Goal: Task Accomplishment & Management: Manage account settings

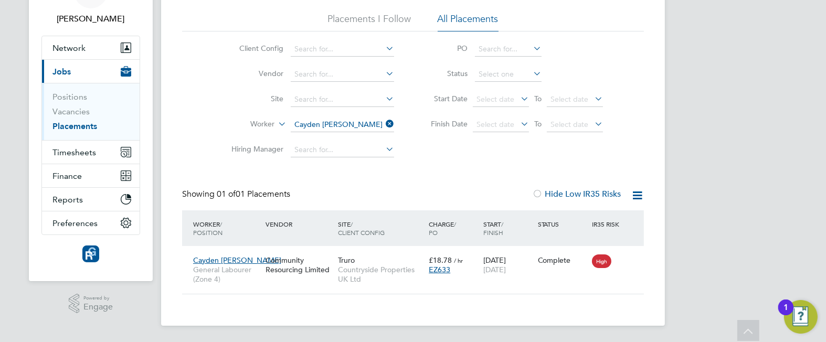
scroll to position [65, 0]
click at [76, 151] on span "Timesheets" at bounding box center [74, 153] width 44 height 10
click at [68, 156] on span "Timesheets" at bounding box center [74, 153] width 44 height 10
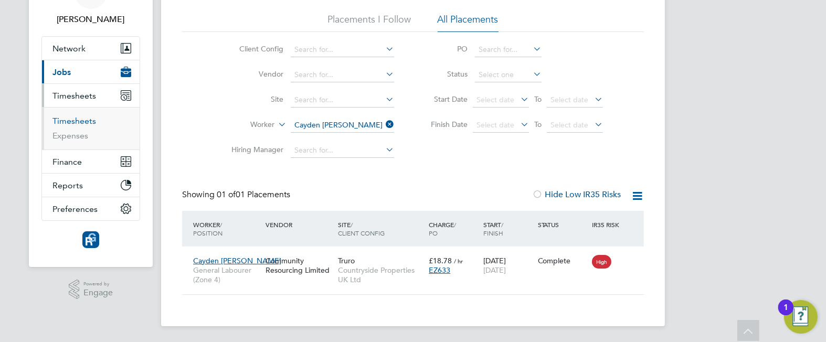
click at [66, 121] on link "Timesheets" at bounding box center [74, 121] width 44 height 10
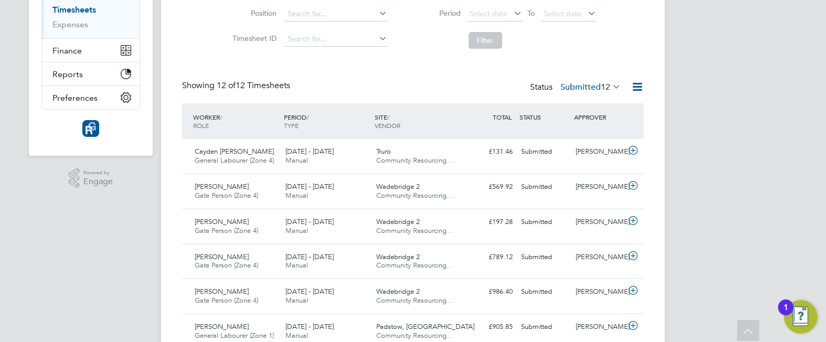
click at [577, 87] on label "Submitted 12" at bounding box center [590, 87] width 60 height 10
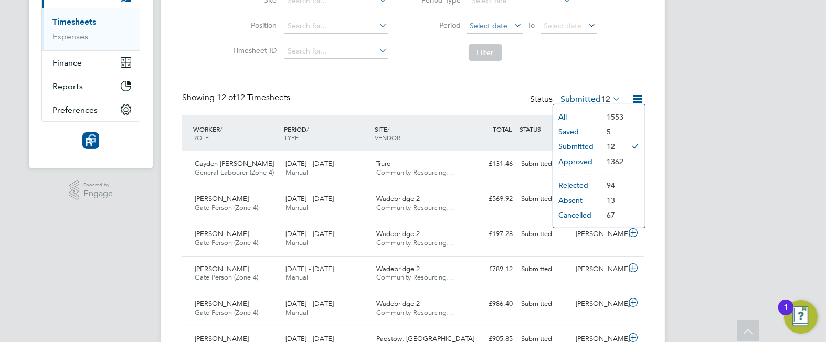
click at [510, 24] on span "Select date" at bounding box center [494, 26] width 56 height 14
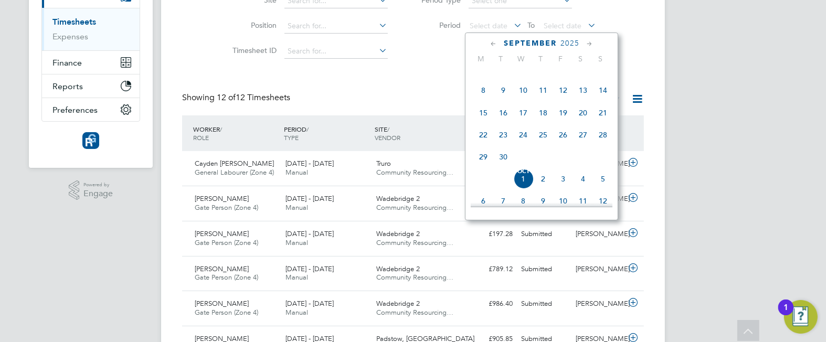
click at [483, 143] on span "22" at bounding box center [483, 135] width 20 height 20
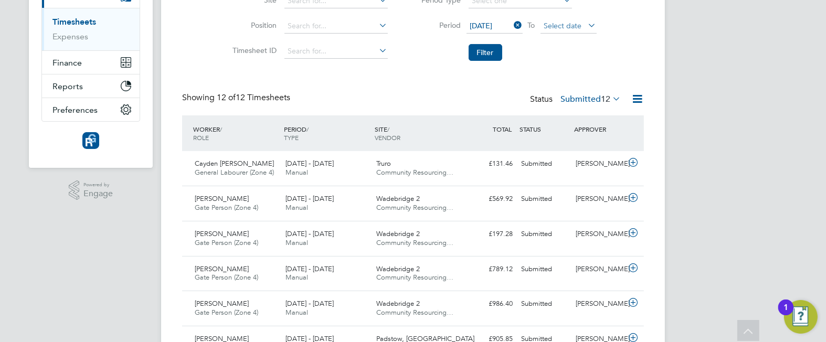
click at [576, 24] on span "Select date" at bounding box center [563, 25] width 38 height 9
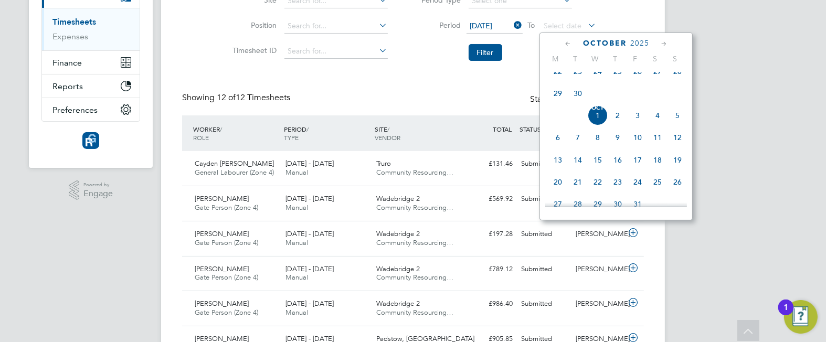
click at [674, 76] on span "28" at bounding box center [677, 71] width 20 height 20
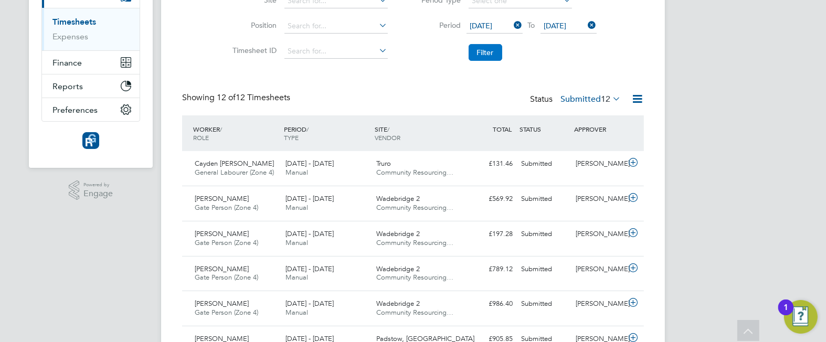
click at [481, 51] on button "Filter" at bounding box center [485, 52] width 34 height 17
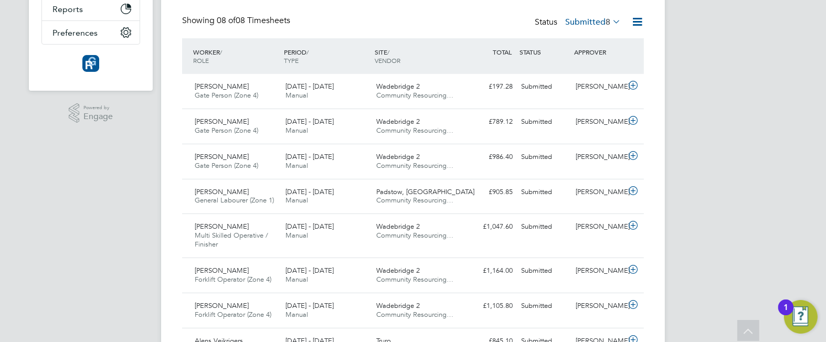
click at [588, 20] on label "Submitted 8" at bounding box center [593, 22] width 56 height 10
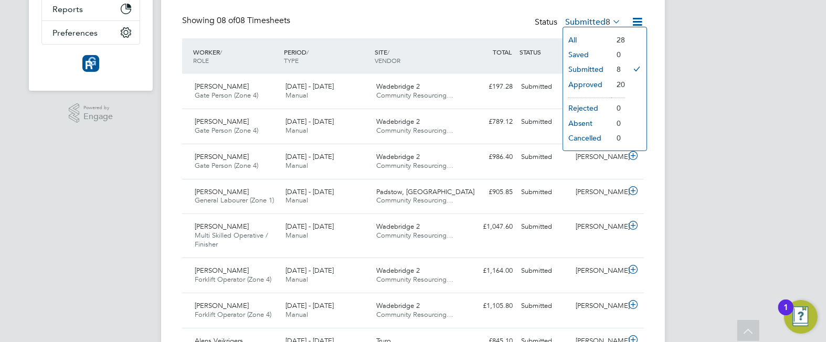
click at [580, 83] on li "Approved" at bounding box center [587, 84] width 48 height 15
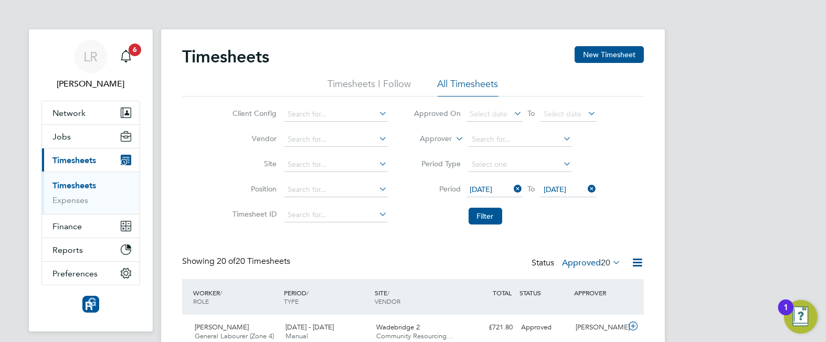
click at [573, 261] on label "Approved 20" at bounding box center [591, 263] width 59 height 10
click at [580, 311] on li "Submitted" at bounding box center [585, 310] width 48 height 15
click at [121, 59] on icon "Main navigation" at bounding box center [126, 56] width 13 height 13
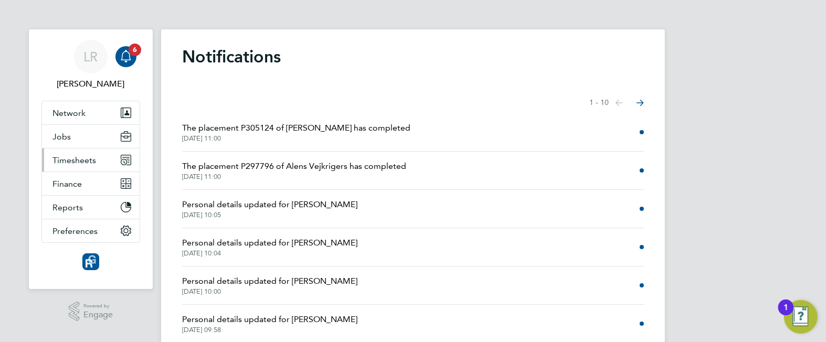
click at [79, 162] on span "Timesheets" at bounding box center [74, 160] width 44 height 10
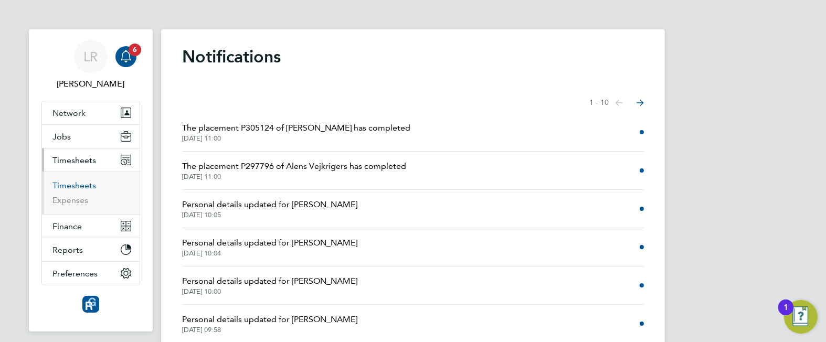
click at [76, 185] on link "Timesheets" at bounding box center [74, 185] width 44 height 10
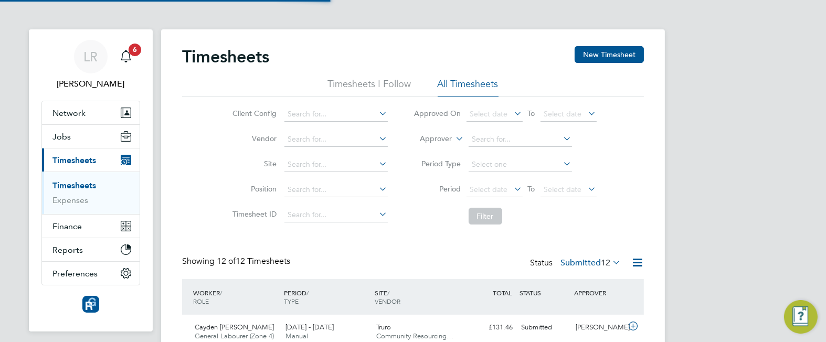
scroll to position [26, 91]
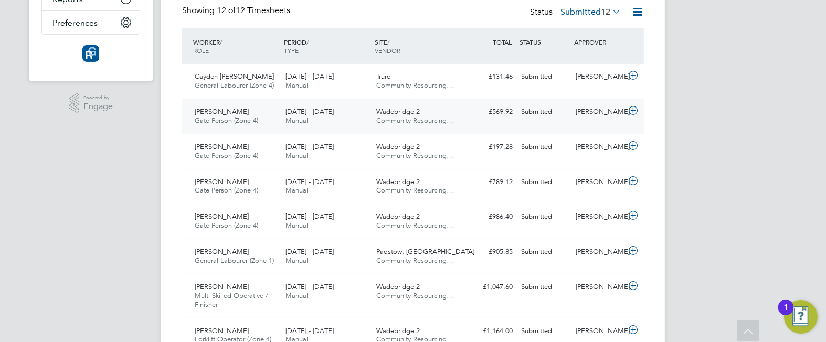
click at [269, 112] on div "Jeremy Endean Gate Person (Zone 4) 15 - 21 Sep 2025" at bounding box center [235, 116] width 91 height 26
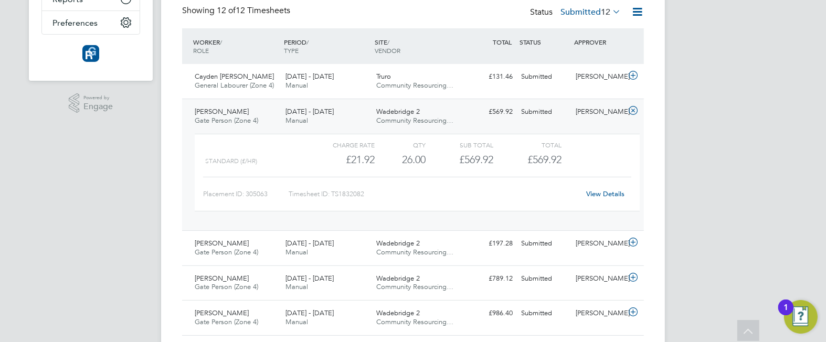
click at [324, 147] on div "Charge rate" at bounding box center [341, 144] width 68 height 13
click at [334, 287] on div "22 - 28 Sep 2025 Manual" at bounding box center [326, 283] width 91 height 26
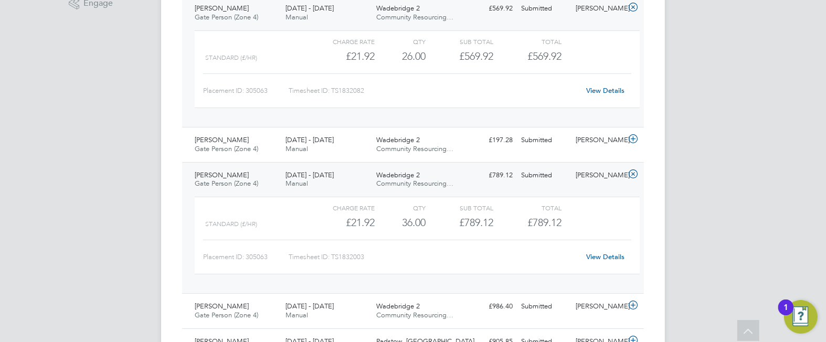
click at [606, 253] on link "View Details" at bounding box center [605, 256] width 38 height 9
